Goal: Navigation & Orientation: Find specific page/section

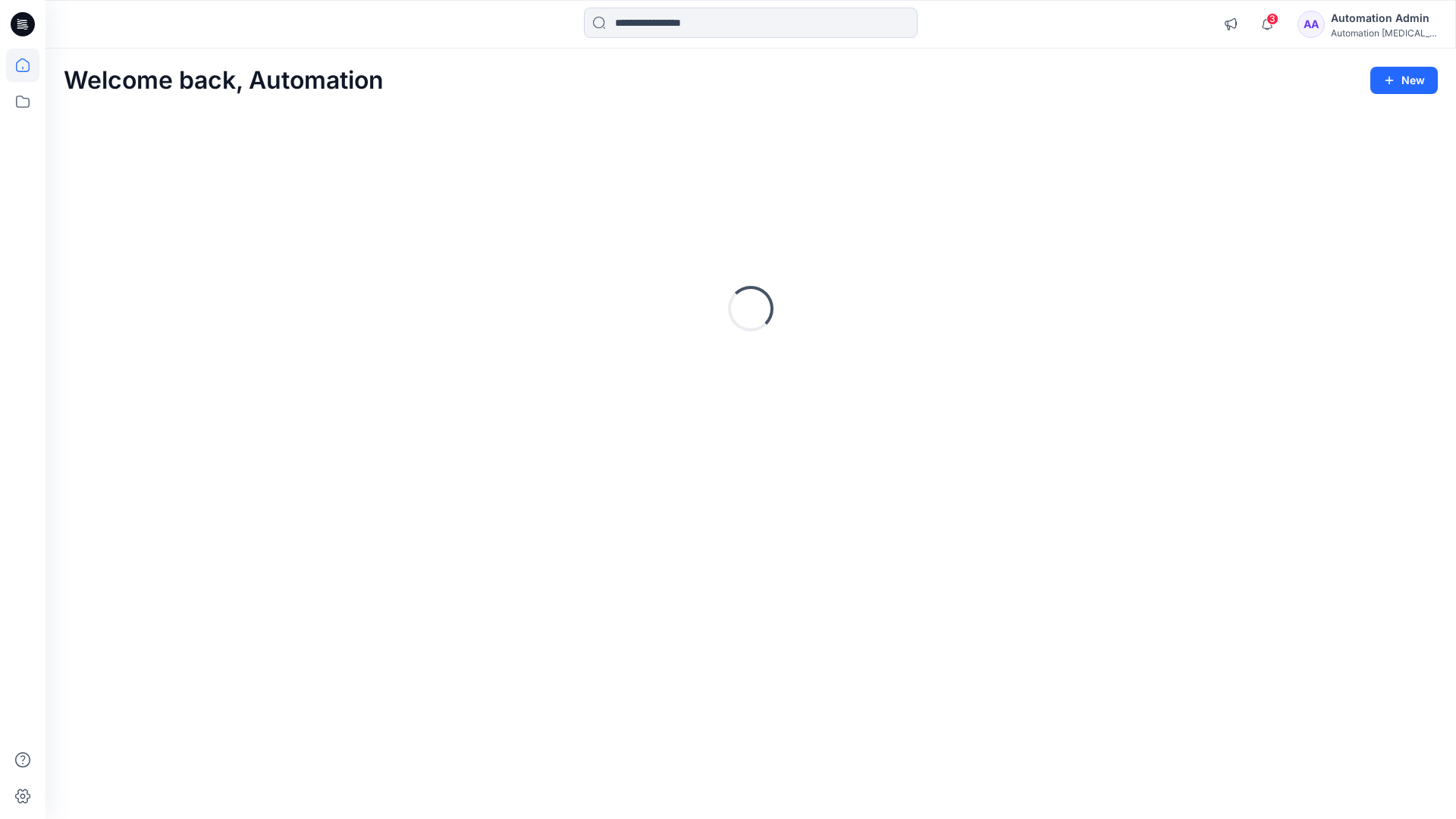
click at [29, 65] on icon at bounding box center [23, 65] width 14 height 14
